Goal: Book appointment/travel/reservation

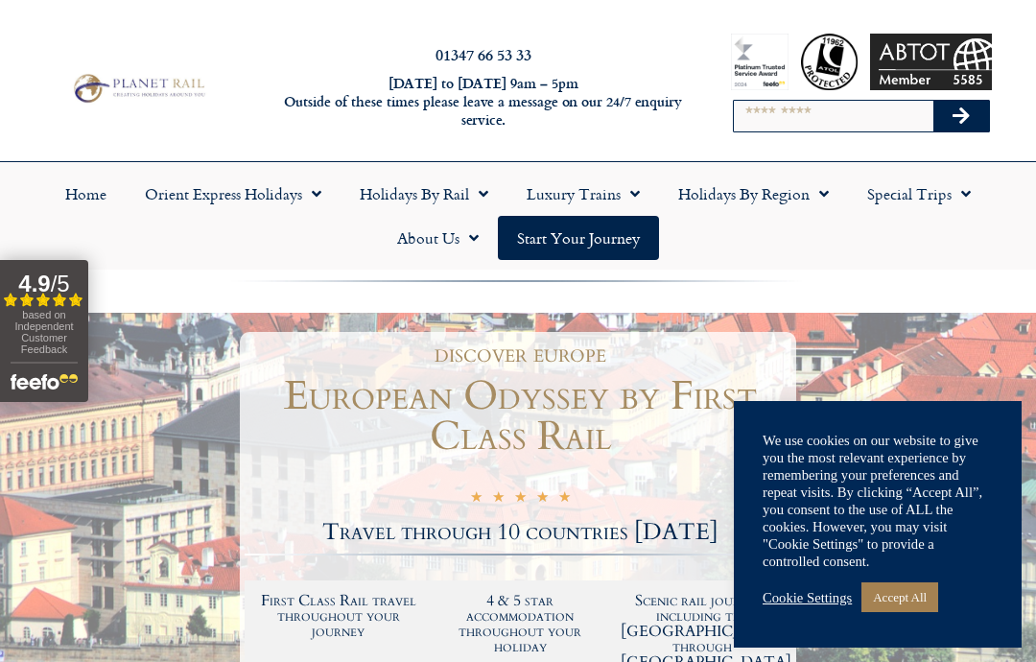
click at [907, 592] on link "Accept All" at bounding box center [899, 597] width 77 height 30
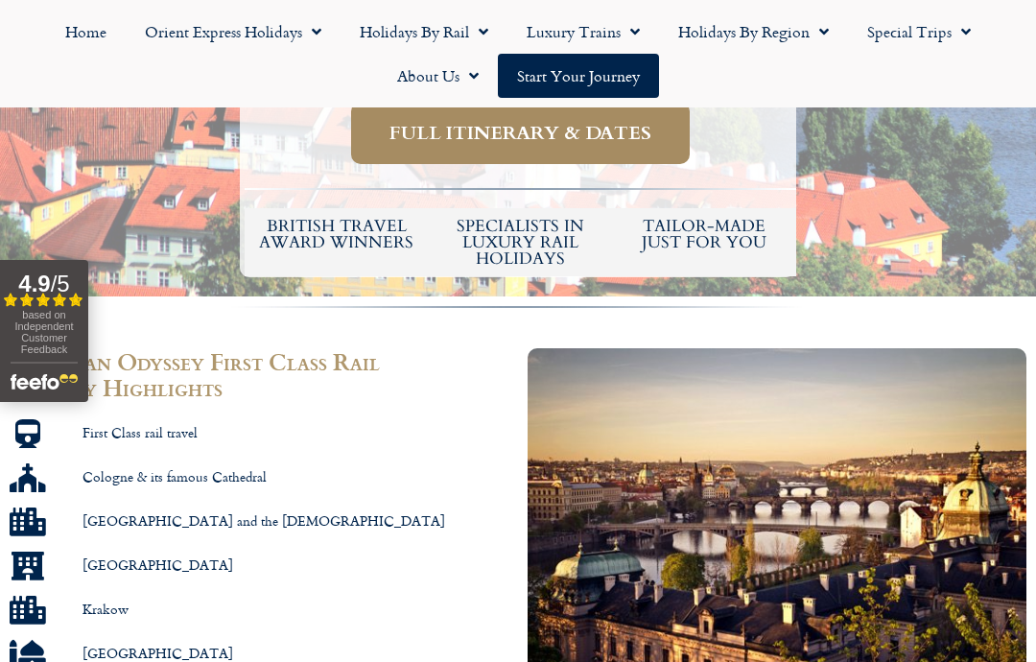
scroll to position [855, 0]
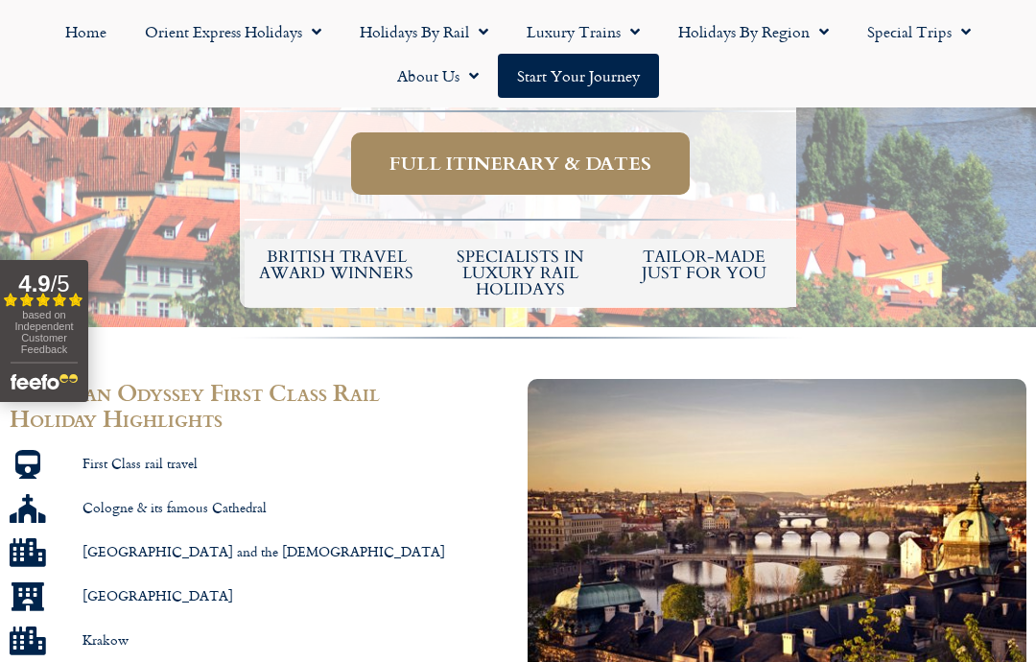
click at [320, 34] on span "Menu" at bounding box center [311, 31] width 19 height 35
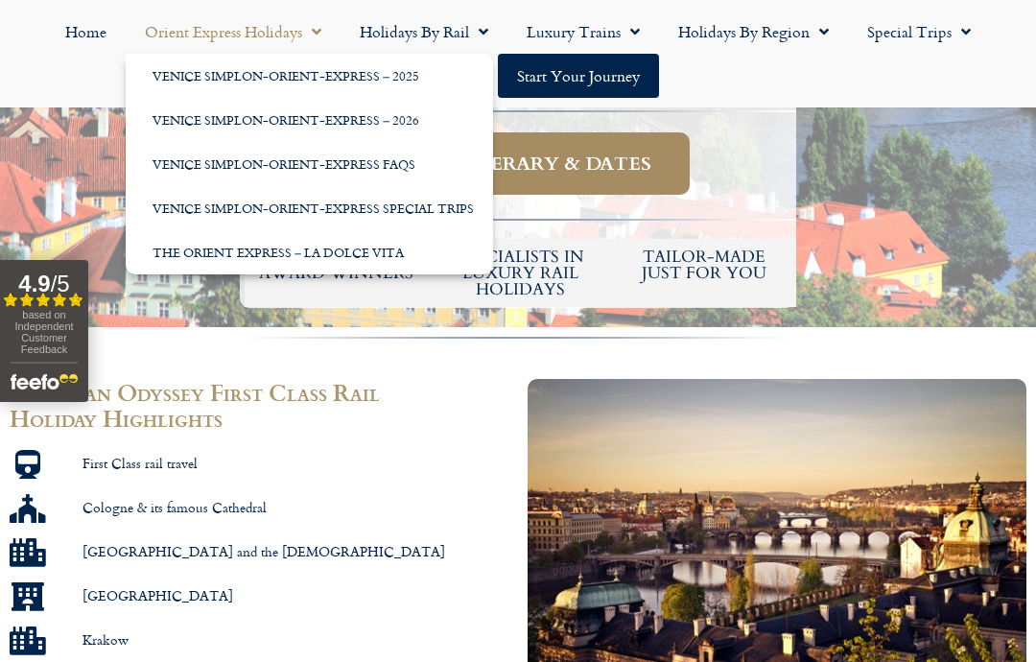
click at [364, 120] on link "Venice Simplon-Orient-Express – 2026" at bounding box center [309, 120] width 367 height 44
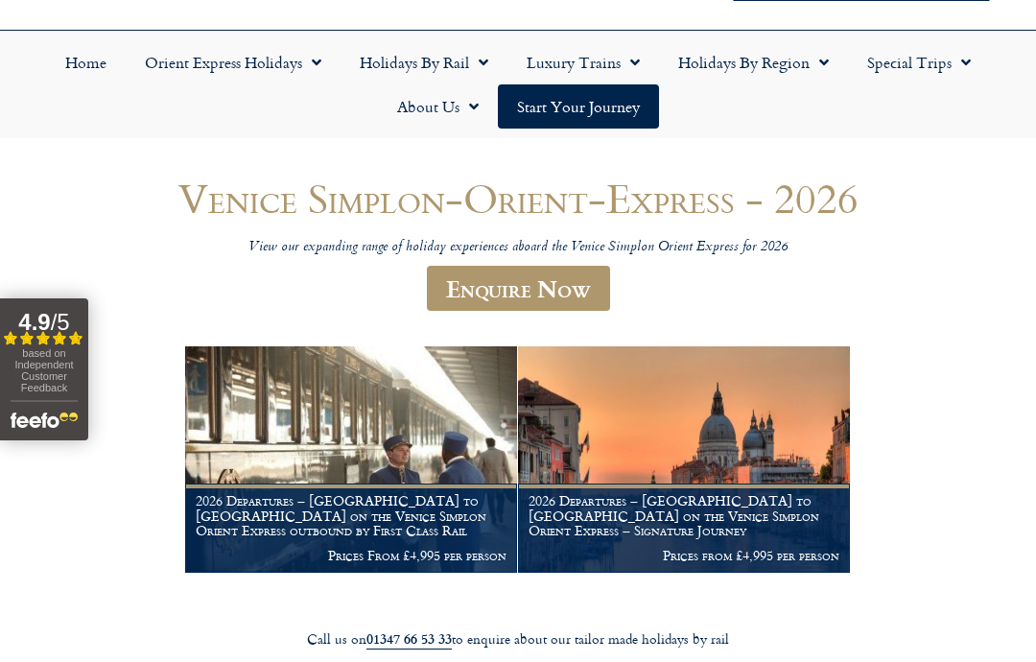
scroll to position [133, 0]
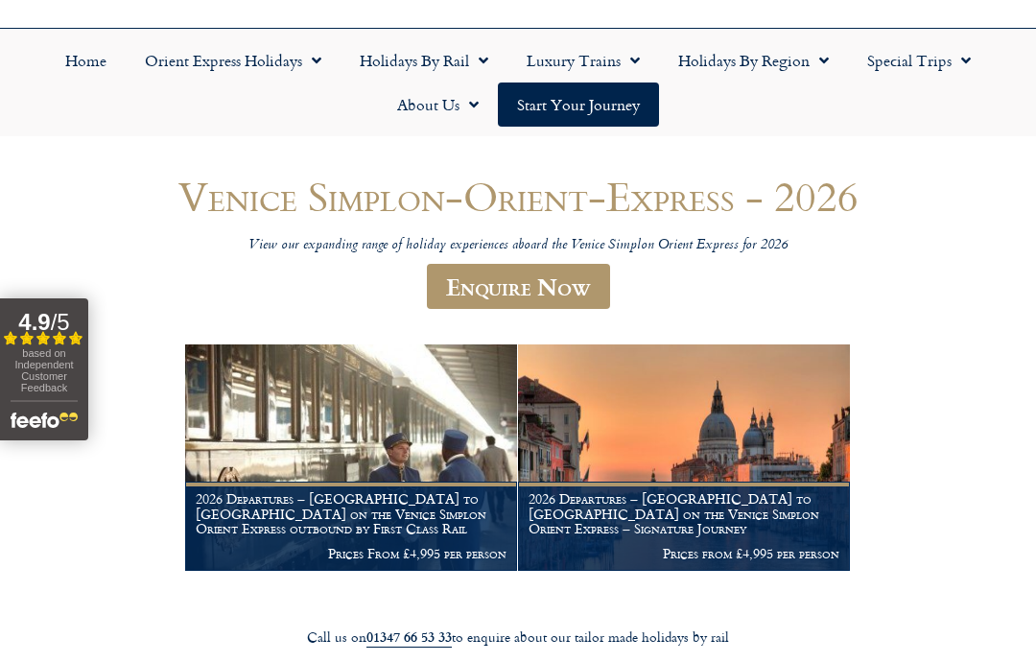
click at [698, 522] on h1 "2026 Departures – London to Venice on the Venice Simplon Orient Express – Signa…" at bounding box center [684, 513] width 311 height 45
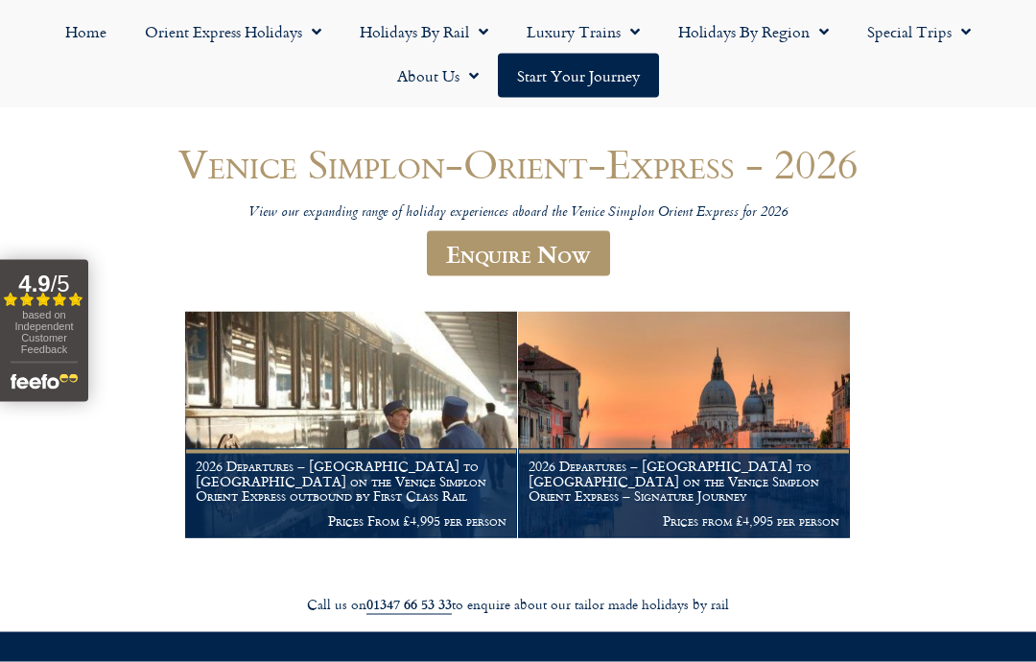
scroll to position [167, 0]
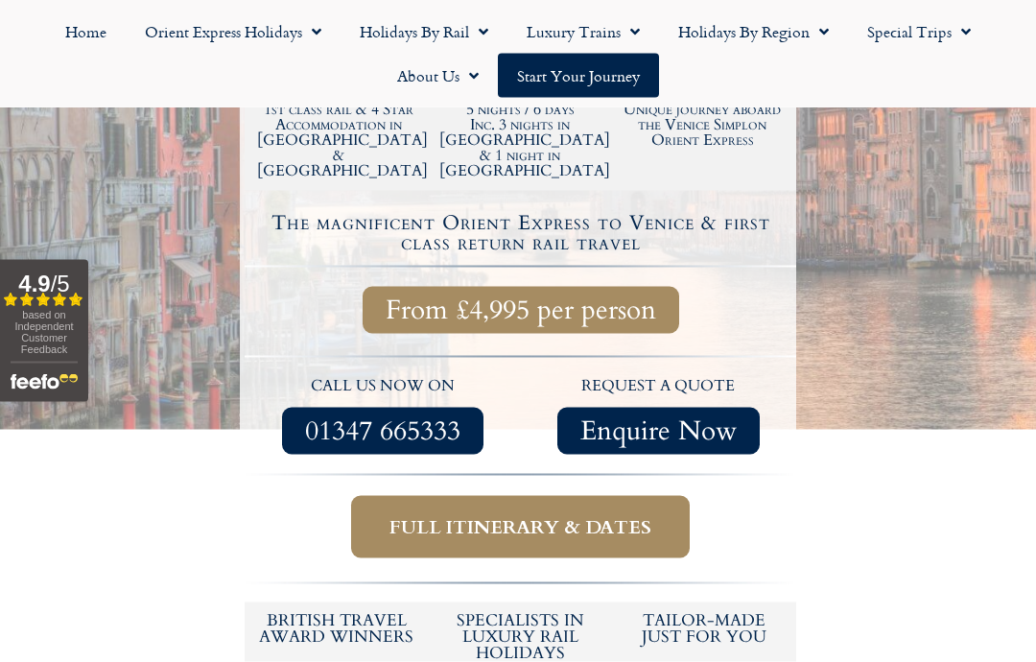
scroll to position [642, 0]
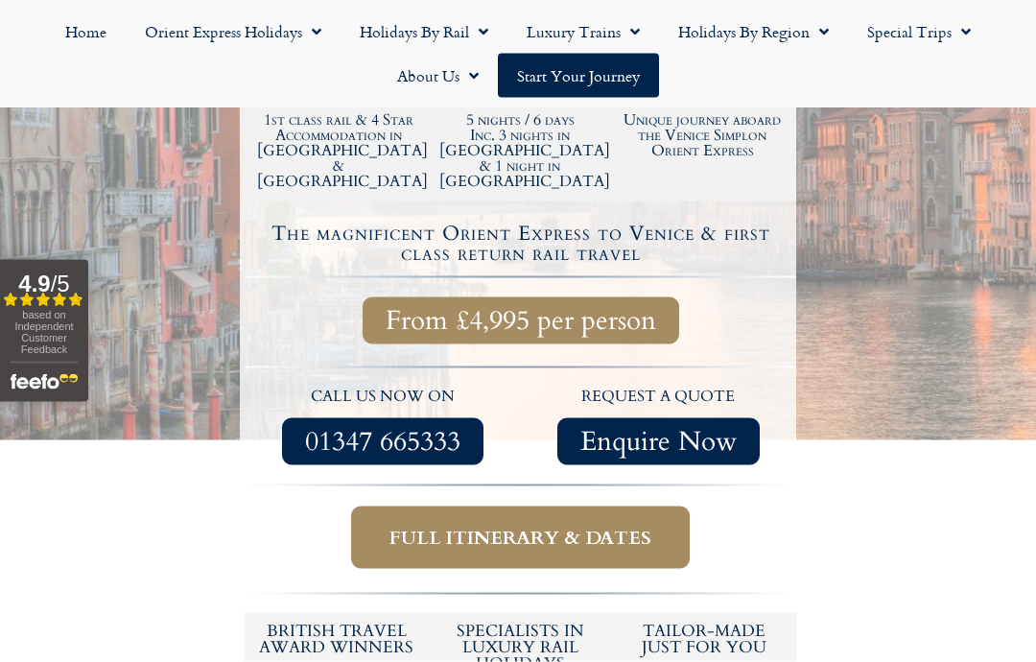
click at [589, 309] on span "From £4,995 per person" at bounding box center [521, 321] width 271 height 24
click at [615, 309] on span "From £4,995 per person" at bounding box center [521, 321] width 271 height 24
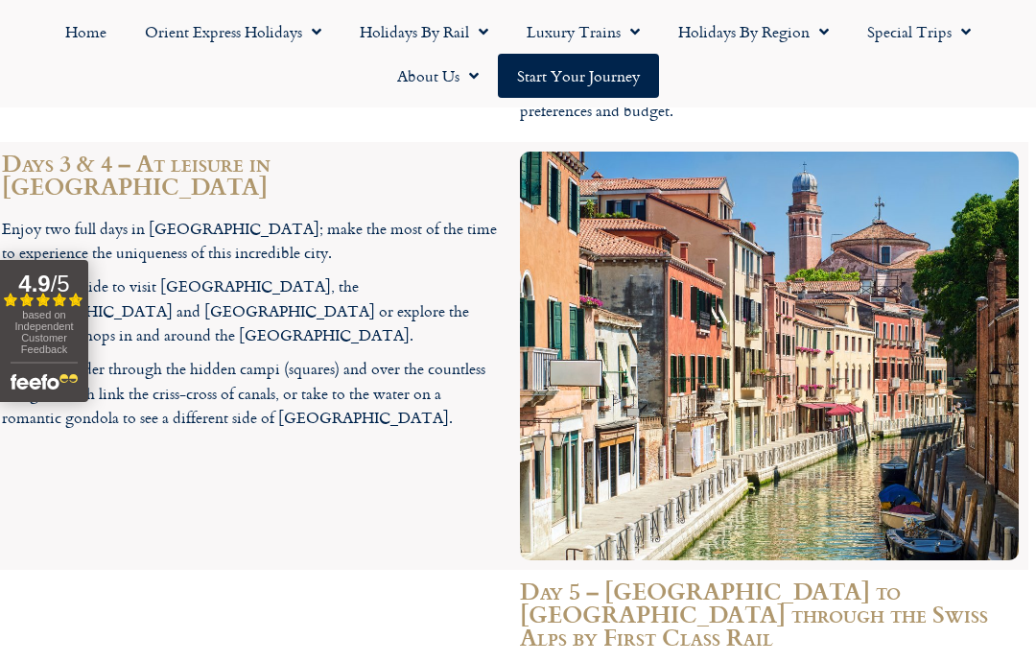
scroll to position [4271, 8]
